Goal: Transaction & Acquisition: Subscribe to service/newsletter

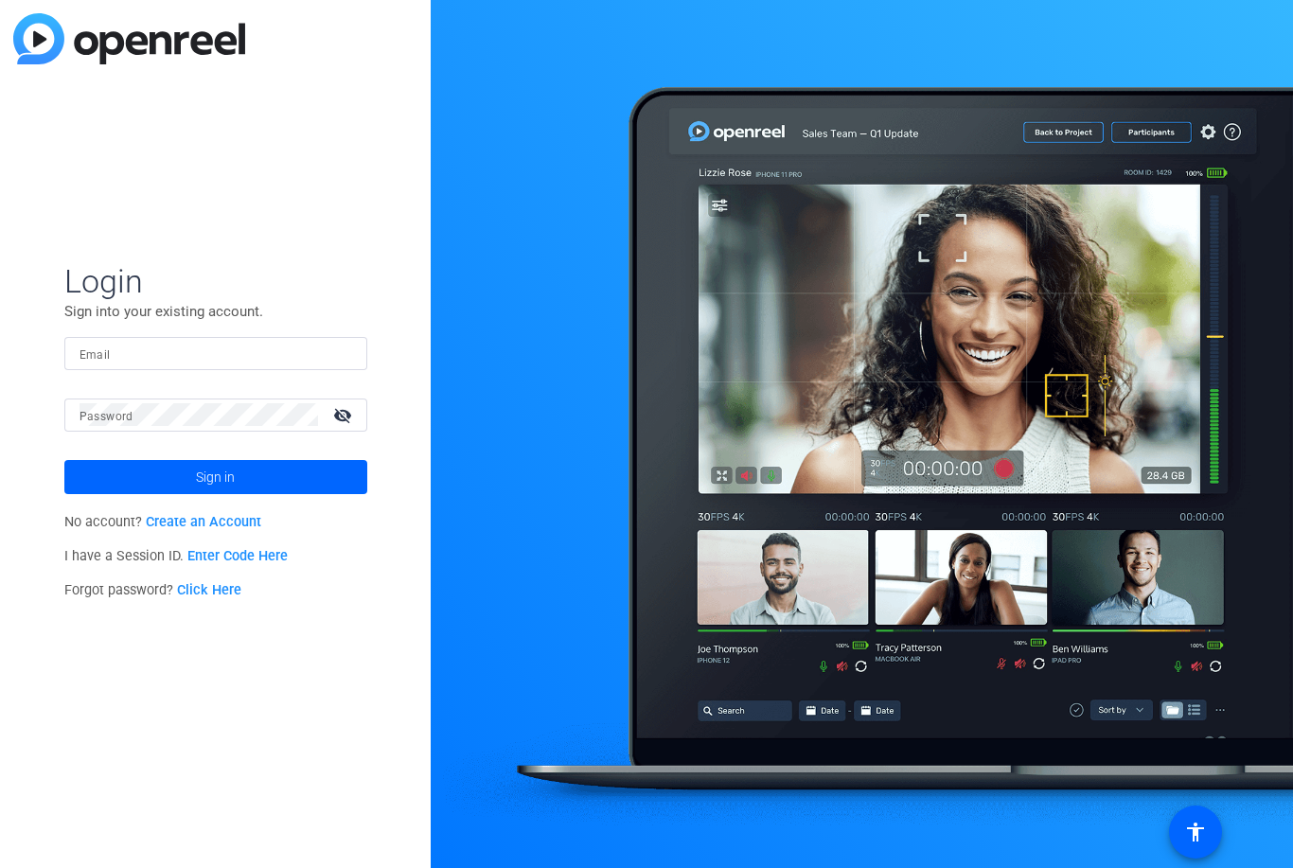
click at [92, 353] on mat-label "Email" at bounding box center [95, 354] width 31 height 13
click at [92, 353] on input "Email" at bounding box center [216, 353] width 273 height 23
click at [1093, 259] on div at bounding box center [862, 434] width 863 height 868
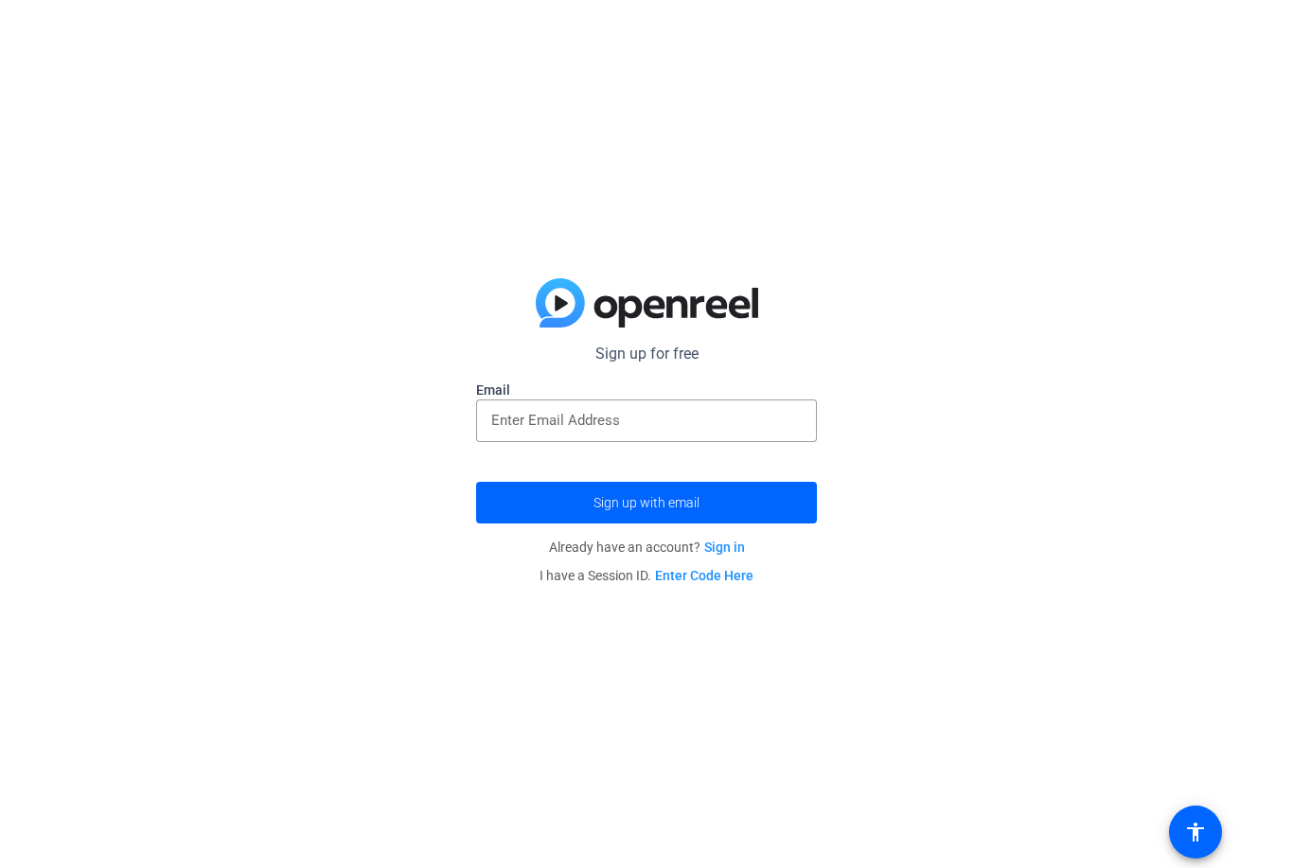
click at [493, 375] on form "Sign up for free Email Sign up with email" at bounding box center [646, 433] width 341 height 181
click at [487, 410] on div at bounding box center [646, 421] width 341 height 43
click at [550, 505] on span "submit" at bounding box center [646, 502] width 341 height 45
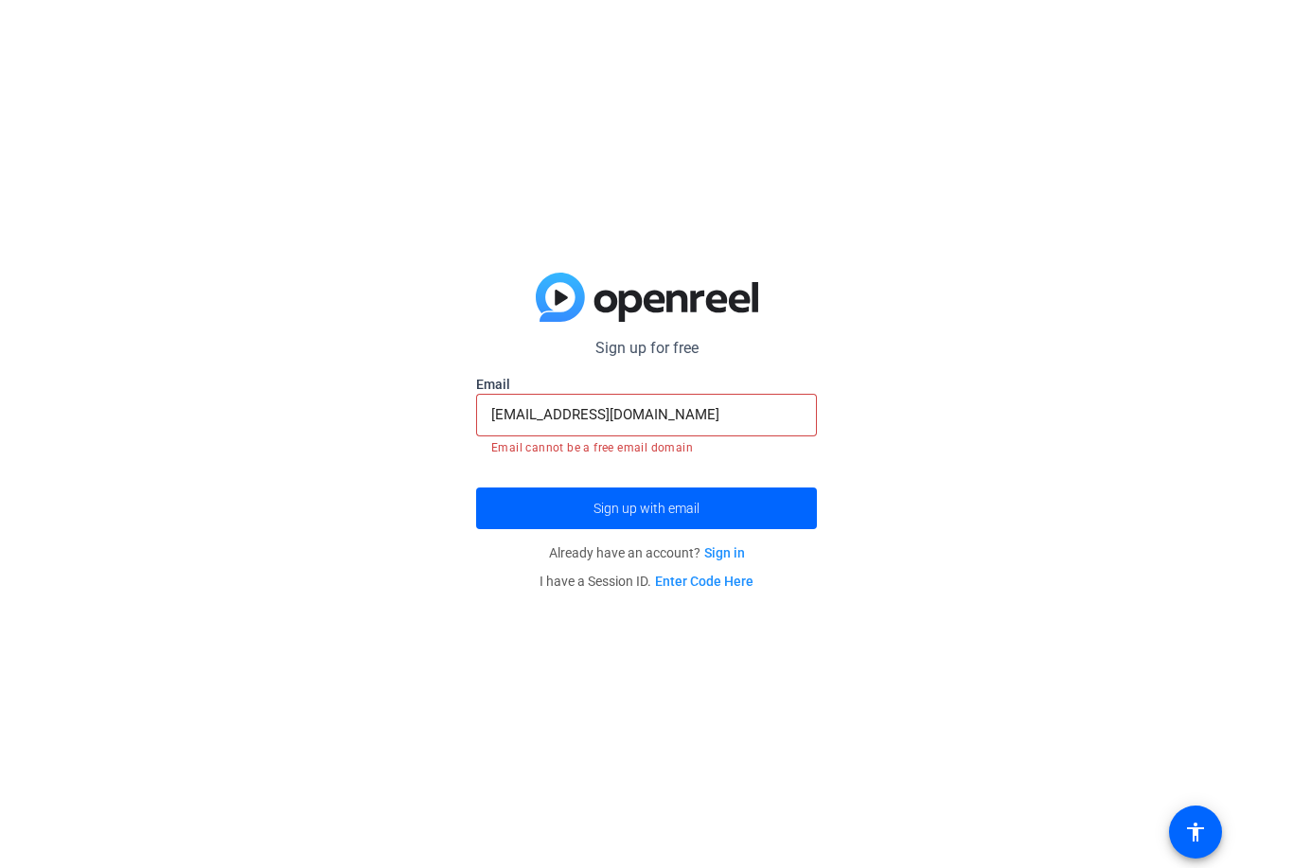
click at [740, 413] on input "[EMAIL_ADDRESS][DOMAIN_NAME]" at bounding box center [646, 414] width 311 height 23
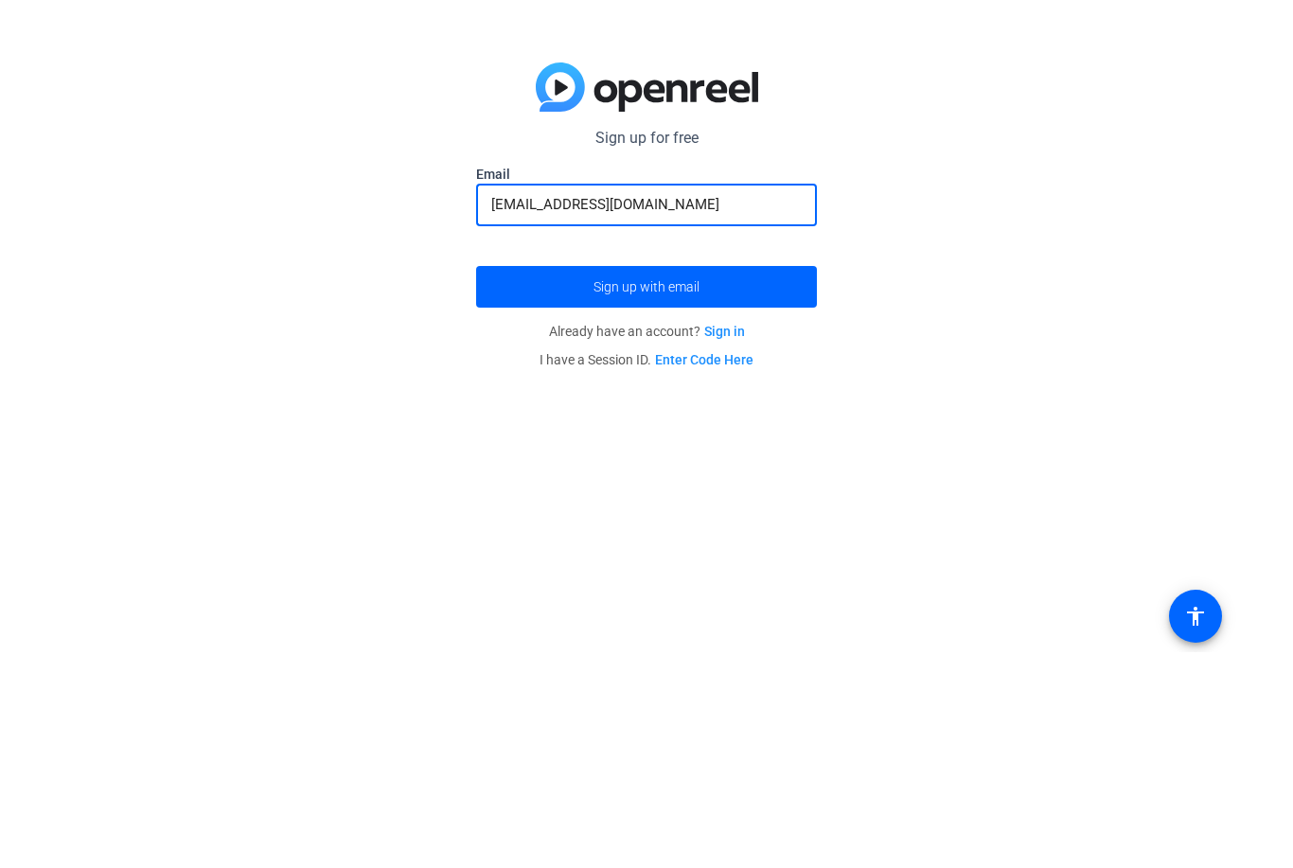
type input "[EMAIL_ADDRESS][DOMAIN_NAME]"
click at [791, 480] on span "submit" at bounding box center [646, 502] width 341 height 45
